Goal: Information Seeking & Learning: Learn about a topic

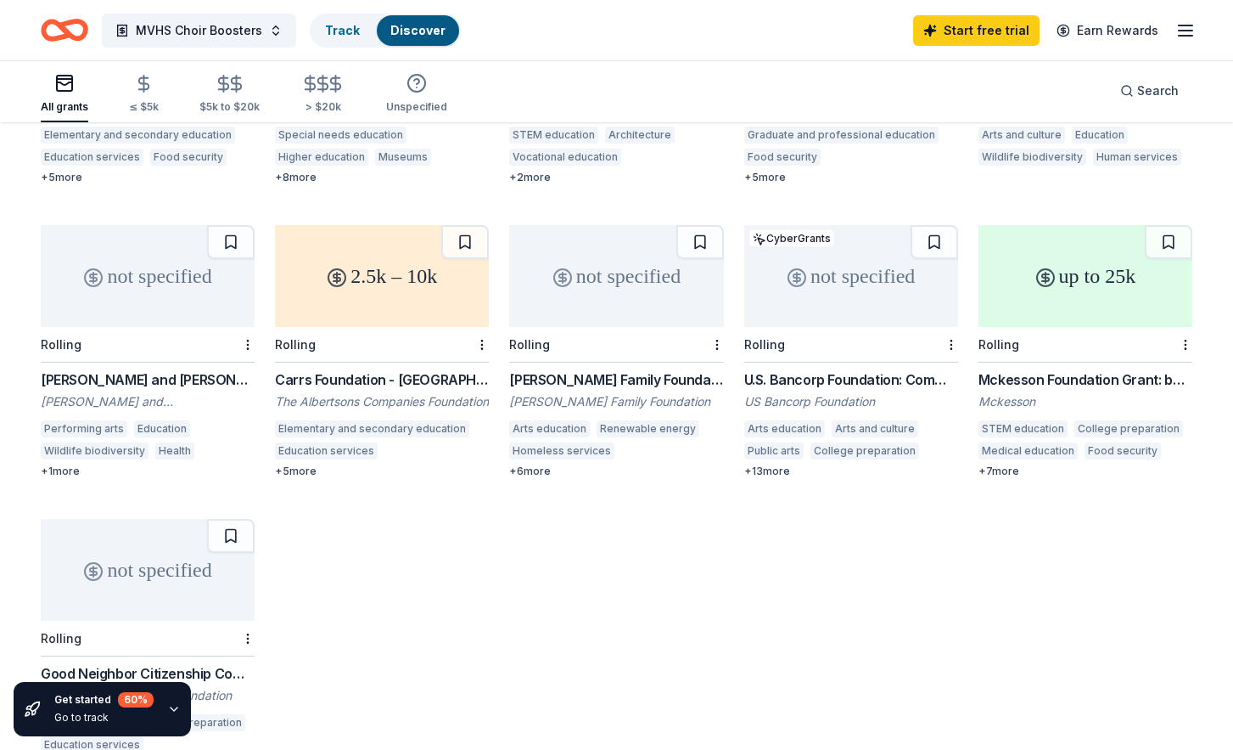
scroll to position [377, 0]
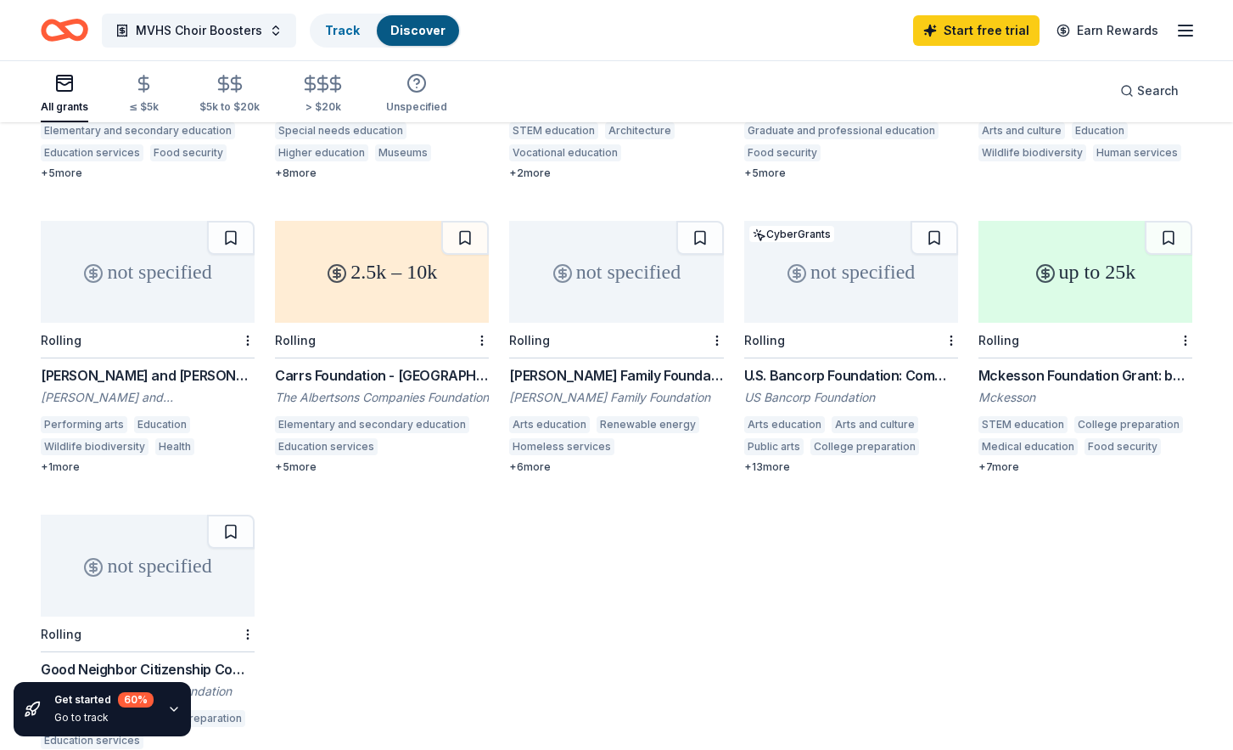
click at [301, 460] on div "+ 5 more" at bounding box center [382, 467] width 214 height 14
click at [278, 460] on div "+ 5 more" at bounding box center [382, 467] width 214 height 14
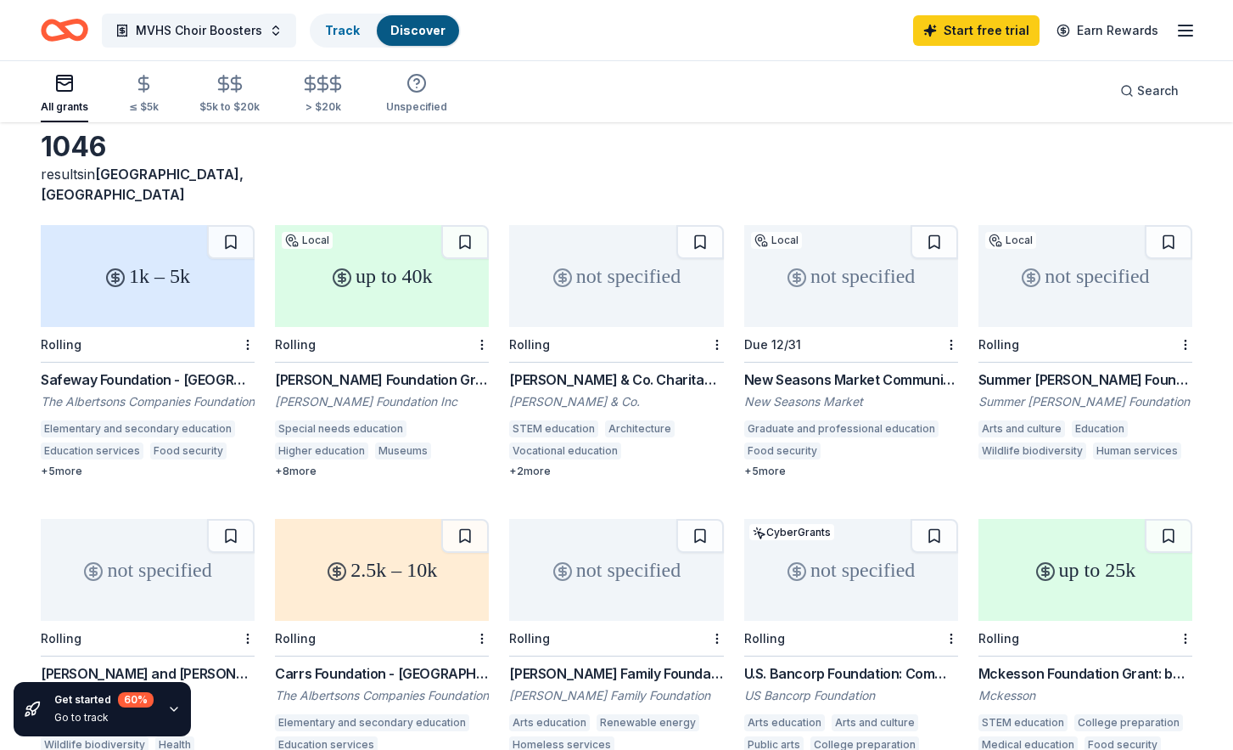
scroll to position [0, 0]
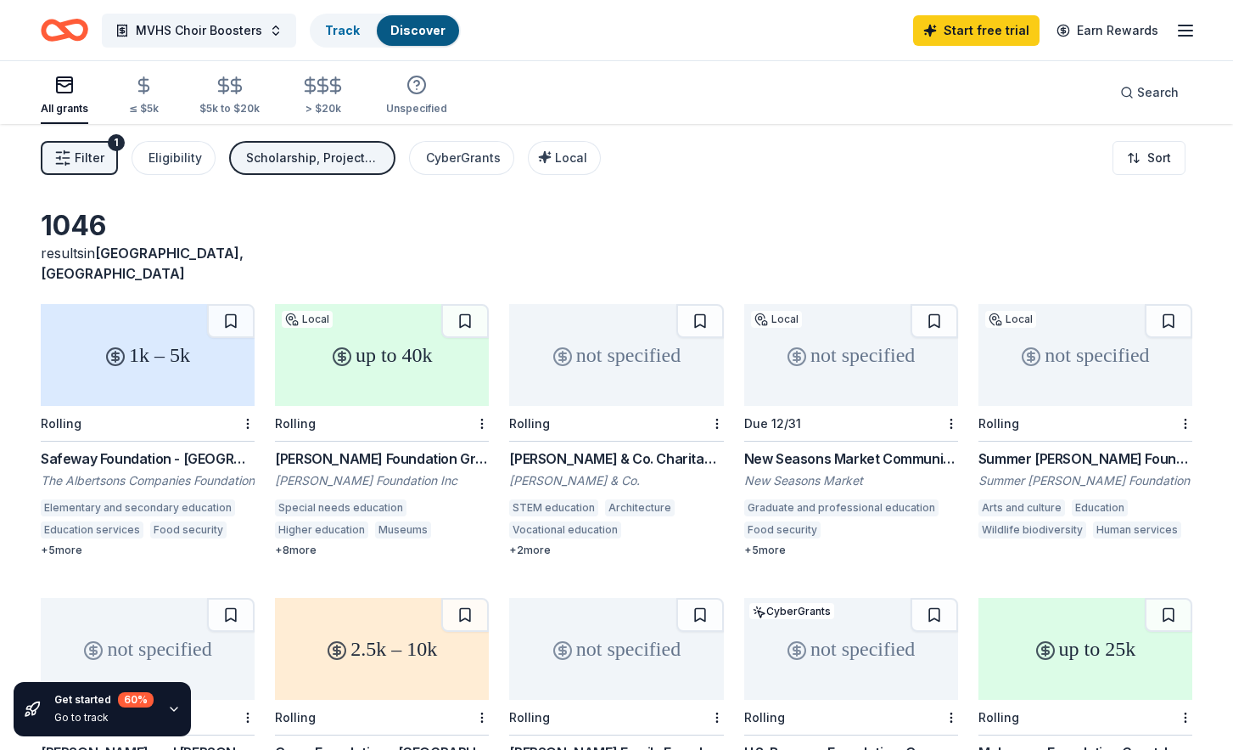
click at [331, 362] on div "up to 40k" at bounding box center [382, 355] width 214 height 102
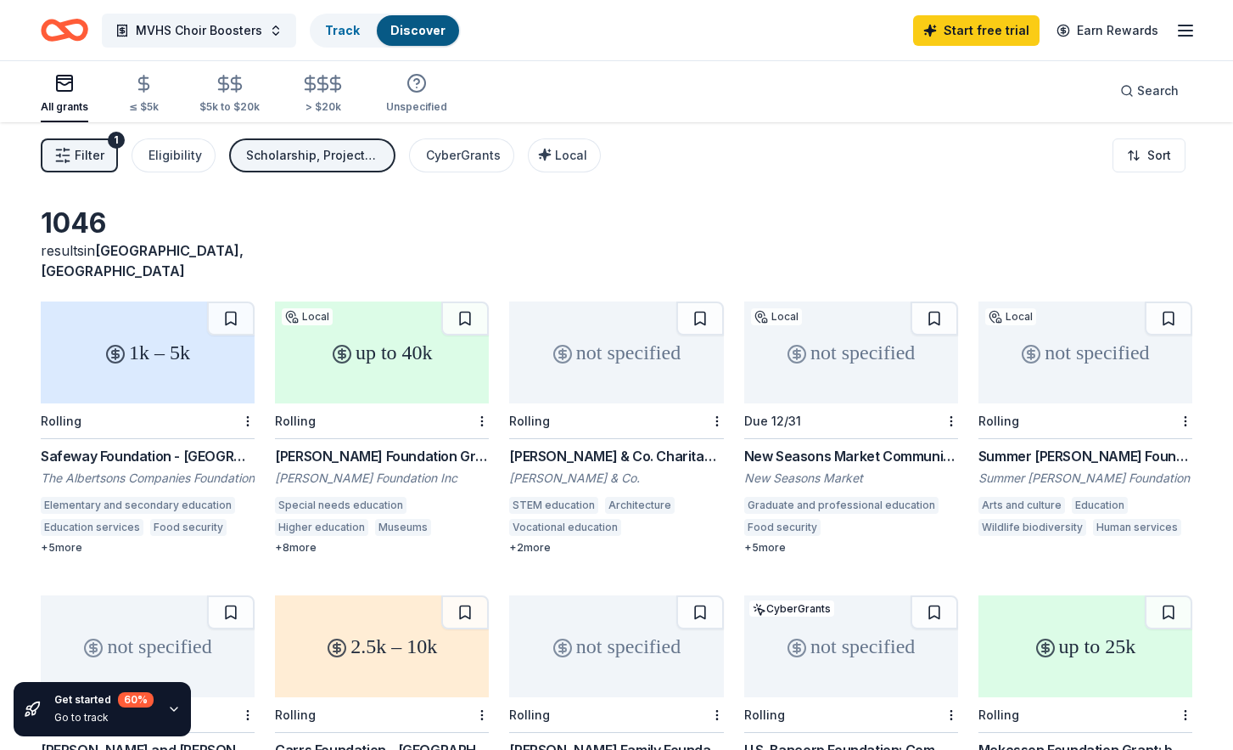
click at [574, 330] on div "not specified" at bounding box center [616, 352] width 214 height 102
click at [133, 315] on div "1k – 5k" at bounding box center [148, 352] width 214 height 102
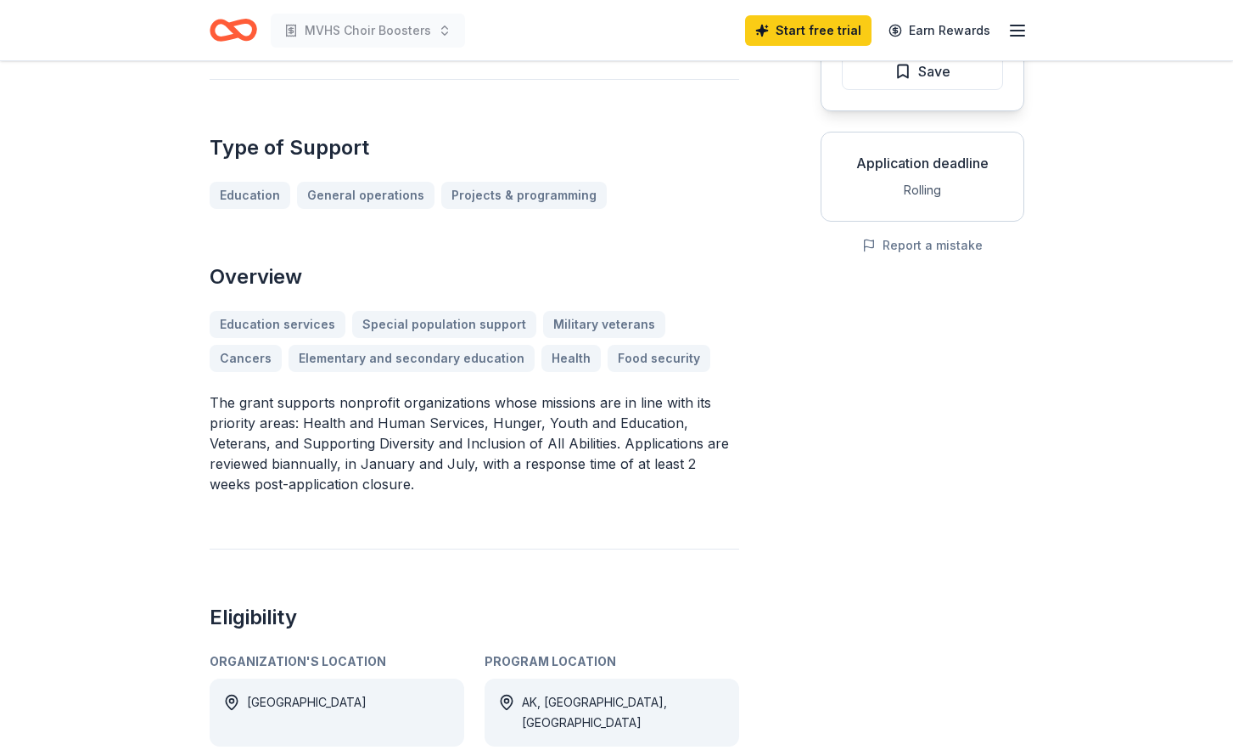
scroll to position [252, 0]
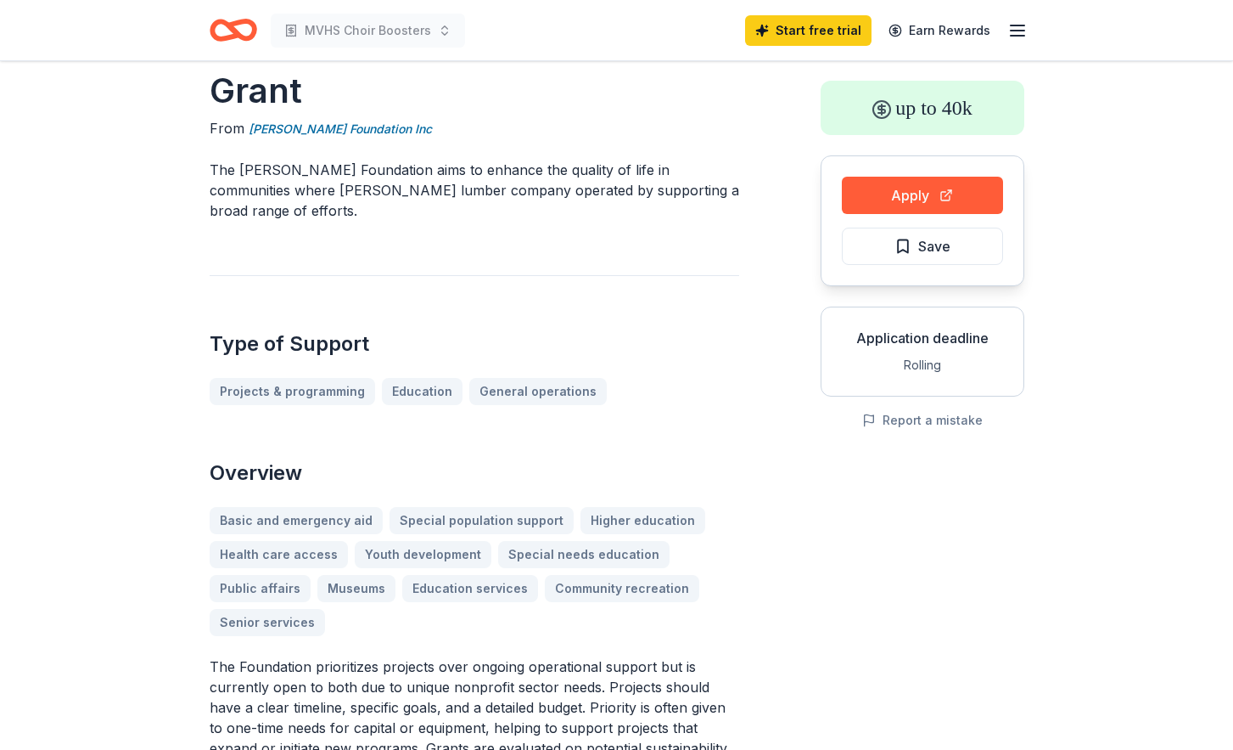
scroll to position [77, 0]
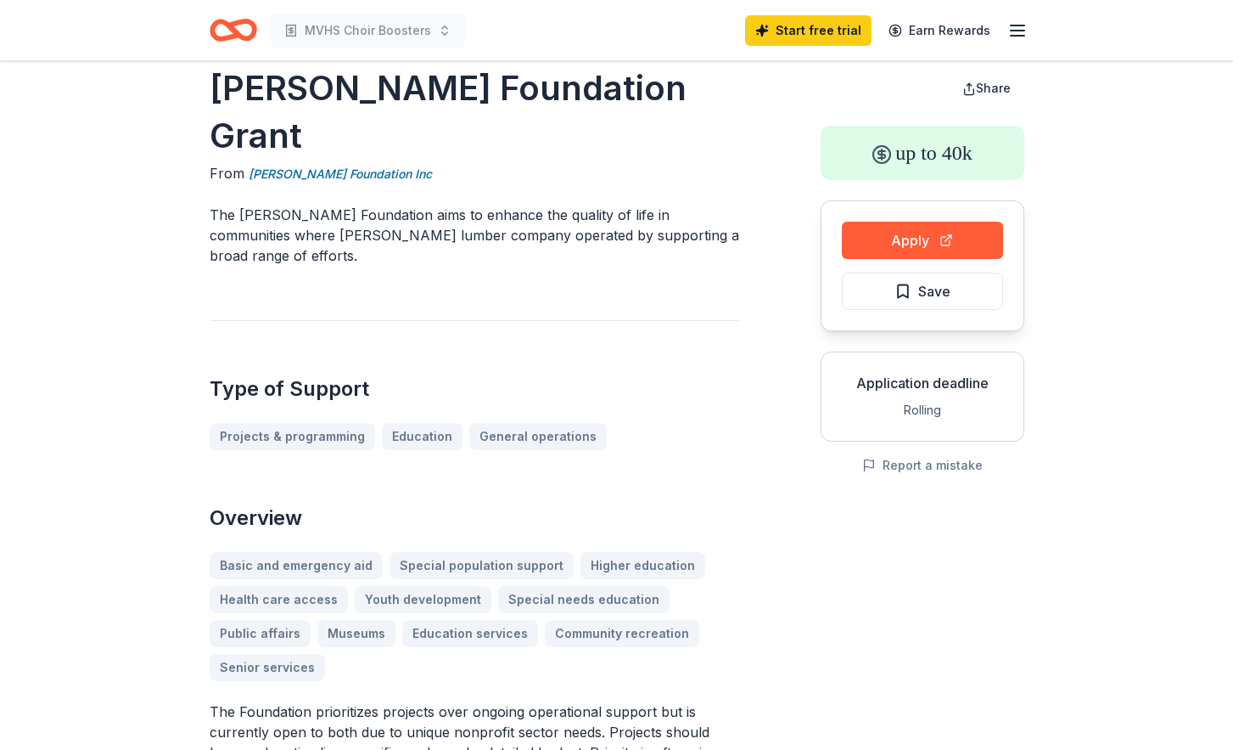
scroll to position [0, 0]
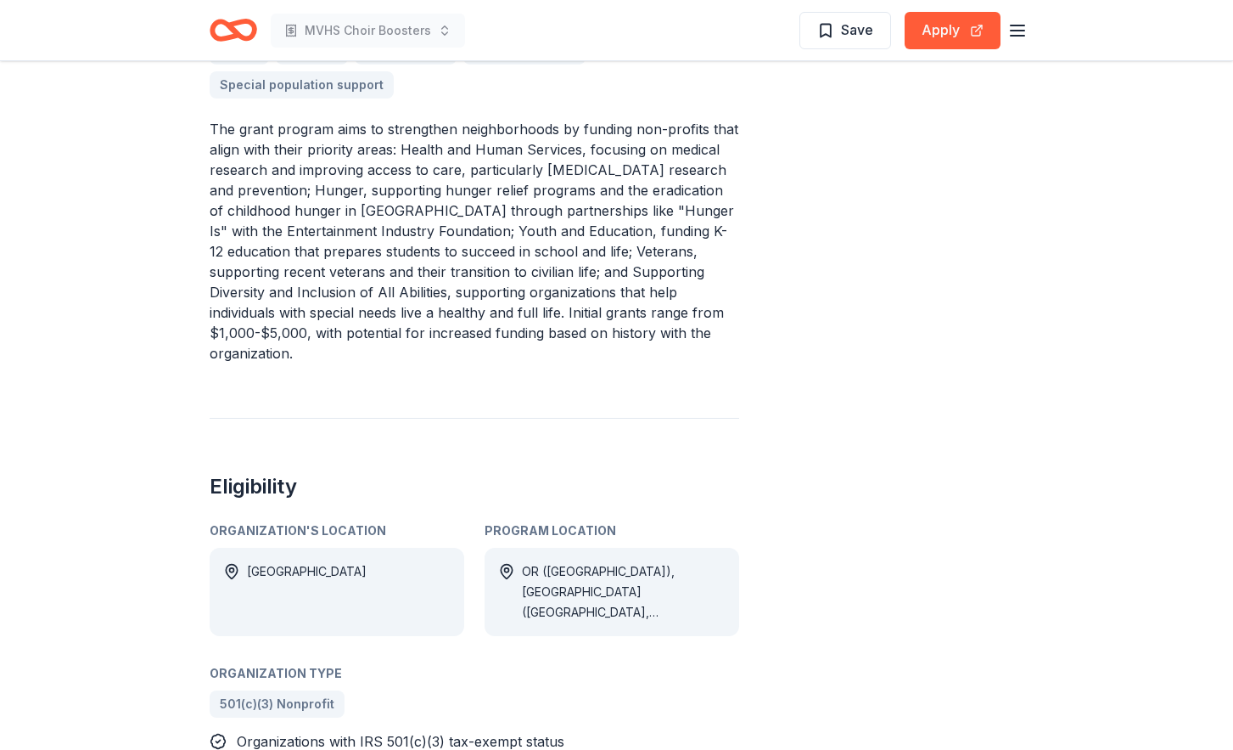
scroll to position [559, 0]
